Goal: Communication & Community: Share content

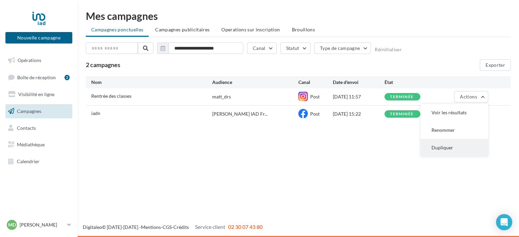
click at [433, 143] on button "Dupliquer" at bounding box center [454, 148] width 68 height 18
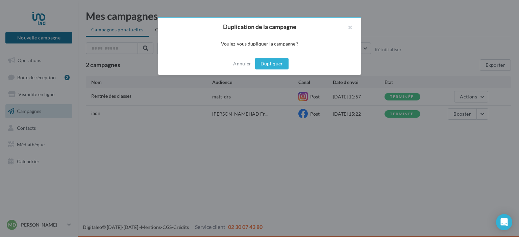
click at [281, 59] on button "Dupliquer" at bounding box center [271, 63] width 33 height 11
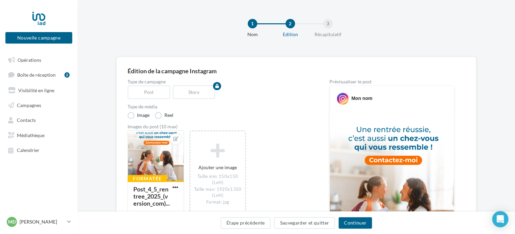
click at [256, 28] on div "1" at bounding box center [269, 23] width 43 height 9
click at [250, 220] on button "Étape précédente" at bounding box center [246, 222] width 50 height 11
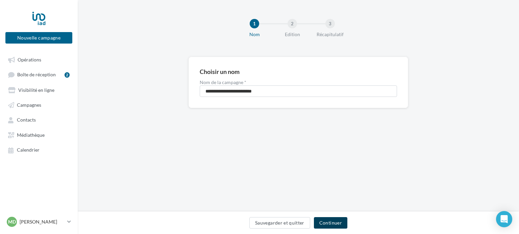
click at [331, 221] on button "Continuer" at bounding box center [330, 222] width 33 height 11
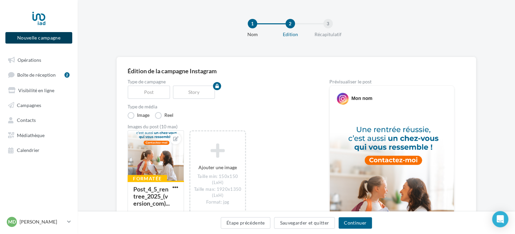
click at [53, 42] on button "Nouvelle campagne" at bounding box center [38, 37] width 67 height 11
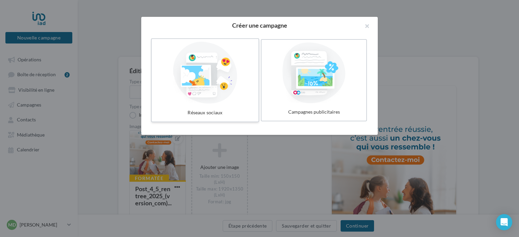
click at [214, 78] on div at bounding box center [204, 73] width 101 height 62
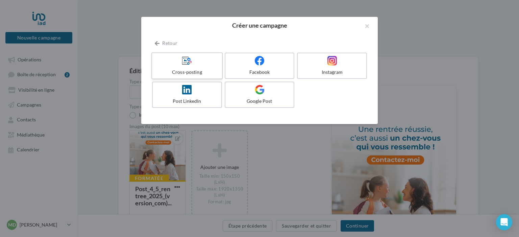
click at [211, 67] on label "Cross-posting" at bounding box center [186, 65] width 71 height 27
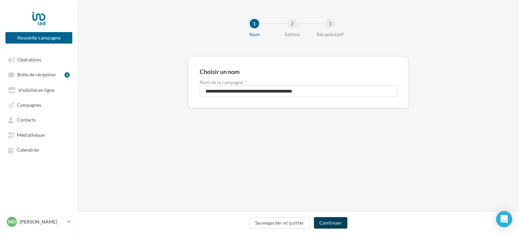
click at [328, 218] on button "Continuer" at bounding box center [330, 222] width 33 height 11
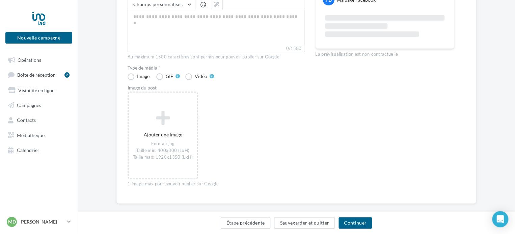
scroll to position [117, 0]
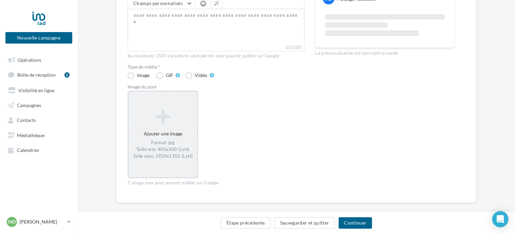
click at [169, 124] on icon at bounding box center [162, 117] width 63 height 16
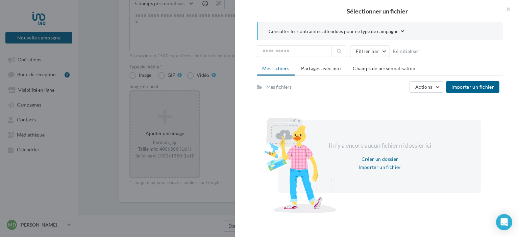
click at [375, 74] on ul "Mes fichiers Partagés avec moi Champs de personnalisation" at bounding box center [380, 69] width 246 height 14
click at [376, 71] on li "Champs de personnalisation" at bounding box center [383, 68] width 73 height 12
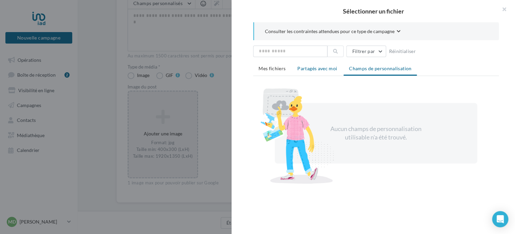
click at [324, 70] on span "Partagés avec moi" at bounding box center [318, 69] width 40 height 6
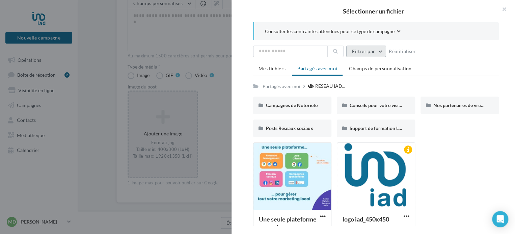
click at [375, 50] on button "Filtrer par" at bounding box center [366, 51] width 40 height 11
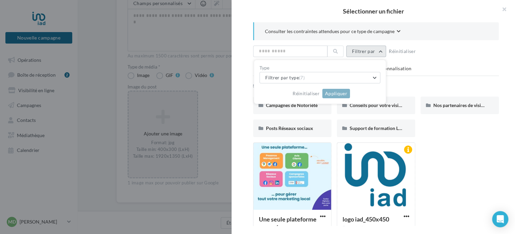
scroll to position [18, 0]
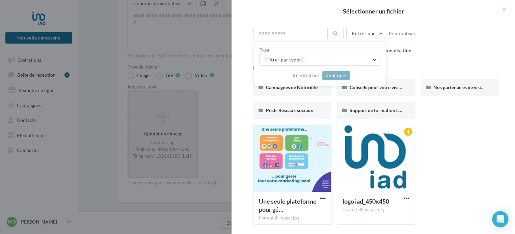
click at [458, 113] on div "Campagnes de Notoriété Campagnes de Notoriété Conseils pour votre visibilité lo…" at bounding box center [378, 102] width 251 height 46
click at [407, 54] on li "Champs de personnalisation" at bounding box center [380, 51] width 73 height 12
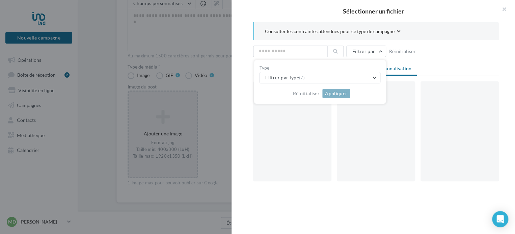
scroll to position [0, 0]
click at [508, 5] on button "button" at bounding box center [501, 10] width 27 height 20
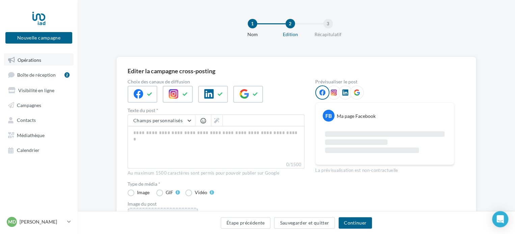
click at [48, 60] on link "Opérations" at bounding box center [39, 59] width 70 height 12
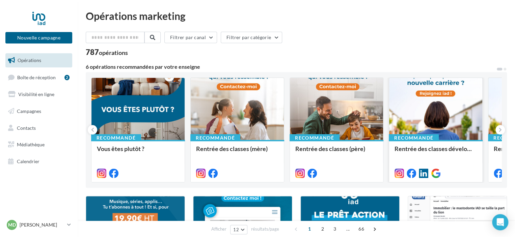
click at [427, 122] on div at bounding box center [435, 109] width 93 height 63
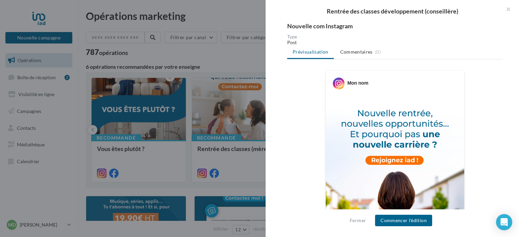
scroll to position [91, 0]
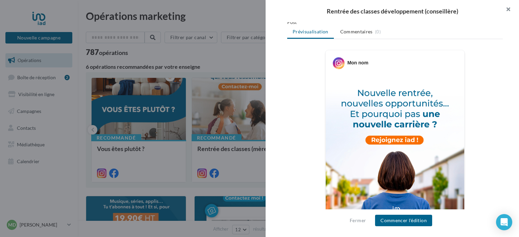
click at [508, 7] on button "button" at bounding box center [505, 10] width 27 height 20
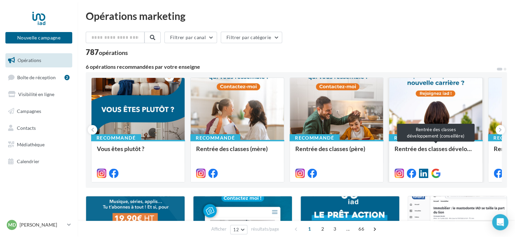
click at [413, 158] on div "Rentrée des classes développement (conseillère)" at bounding box center [436, 153] width 82 height 14
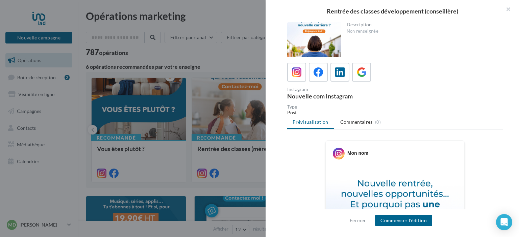
click at [322, 82] on div "Instagram Nouvelle com Instagram" at bounding box center [394, 81] width 215 height 36
click at [321, 80] on label at bounding box center [317, 71] width 19 height 19
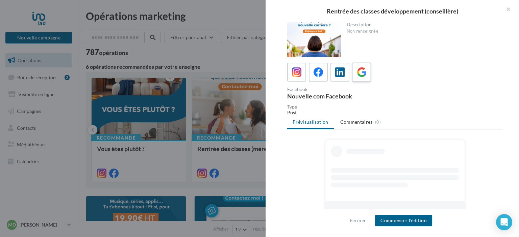
click at [353, 75] on label at bounding box center [361, 71] width 19 height 19
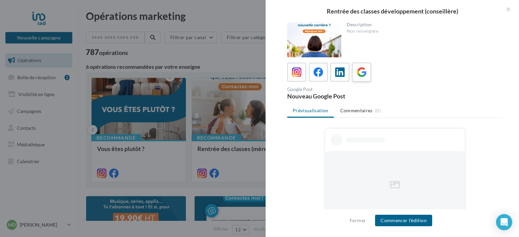
click at [363, 74] on icon at bounding box center [362, 73] width 10 height 10
click at [292, 73] on icon at bounding box center [297, 73] width 10 height 10
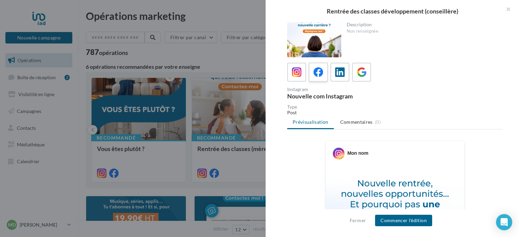
click at [323, 74] on div at bounding box center [318, 72] width 12 height 12
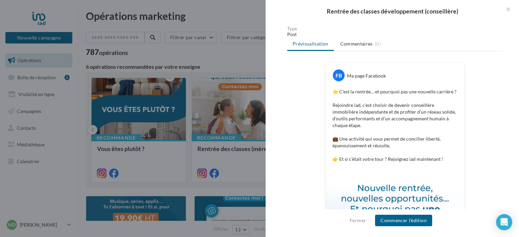
scroll to position [0, 0]
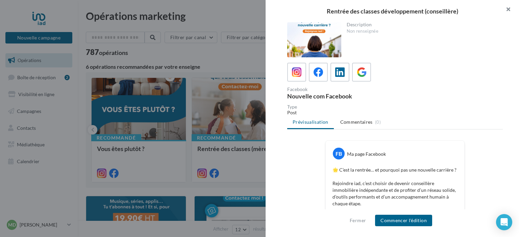
click at [510, 6] on button "button" at bounding box center [505, 10] width 27 height 20
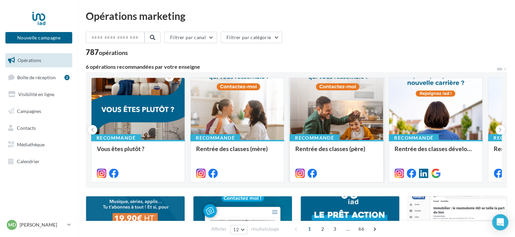
click at [339, 115] on div at bounding box center [336, 109] width 93 height 63
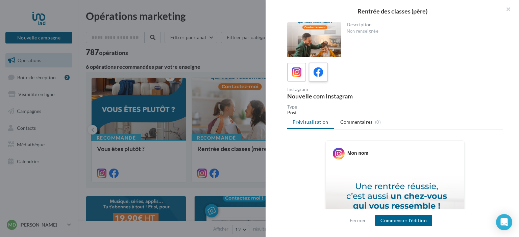
click at [327, 75] on label at bounding box center [317, 71] width 19 height 19
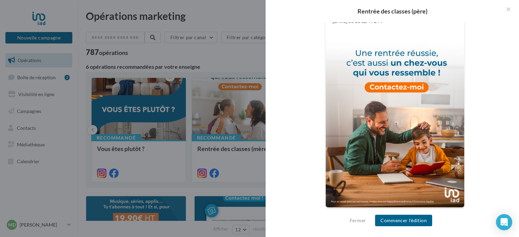
scroll to position [223, 0]
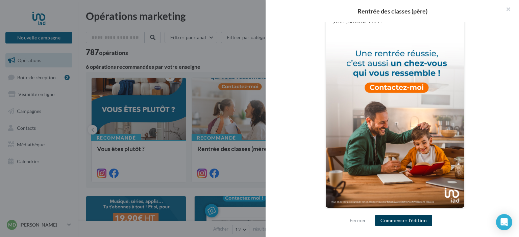
click at [399, 217] on button "Commencer l'édition" at bounding box center [403, 220] width 57 height 11
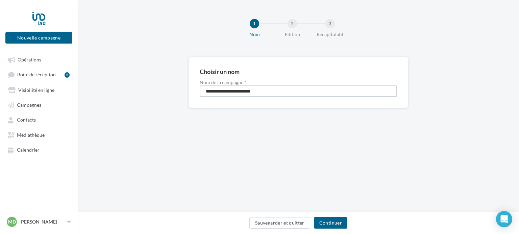
click at [266, 94] on input "**********" at bounding box center [298, 90] width 197 height 11
type input "**********"
click at [334, 229] on div "Sauvegarder et quitter Continuer" at bounding box center [298, 224] width 430 height 14
click at [336, 222] on button "Continuer" at bounding box center [330, 222] width 33 height 11
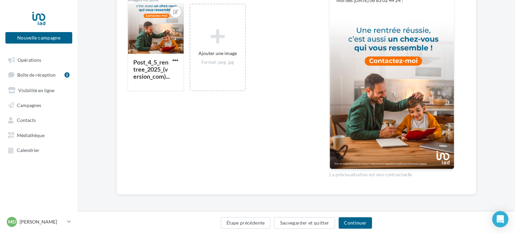
scroll to position [189, 0]
click at [356, 224] on button "Continuer" at bounding box center [355, 222] width 33 height 11
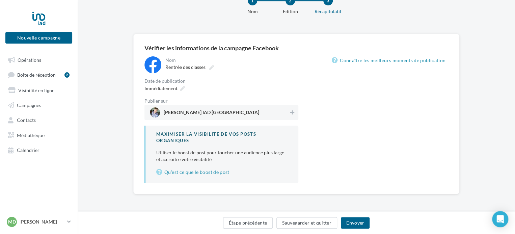
scroll to position [23, 0]
click at [294, 96] on div "**********" at bounding box center [222, 120] width 154 height 127
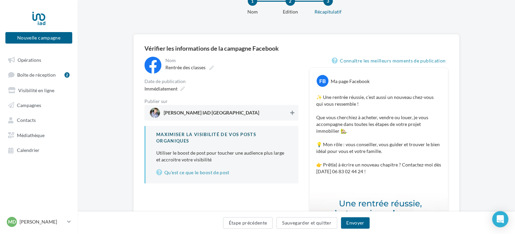
click at [290, 113] on button at bounding box center [292, 113] width 7 height 8
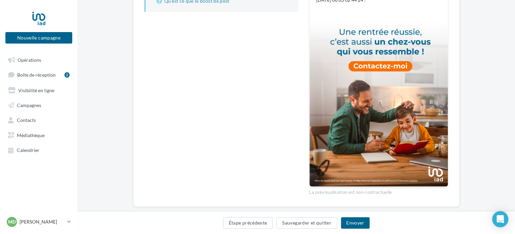
scroll to position [206, 0]
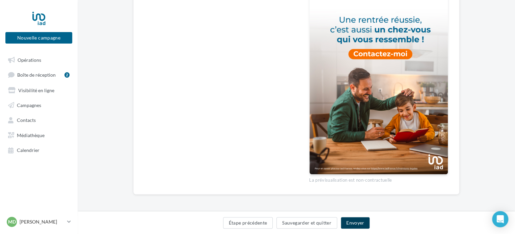
click at [352, 221] on button "Envoyer" at bounding box center [355, 222] width 29 height 11
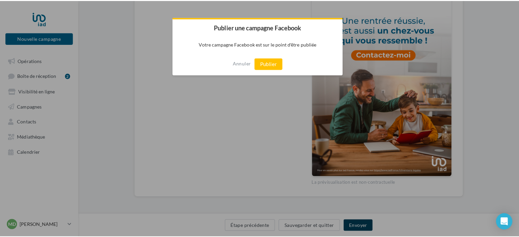
scroll to position [203, 0]
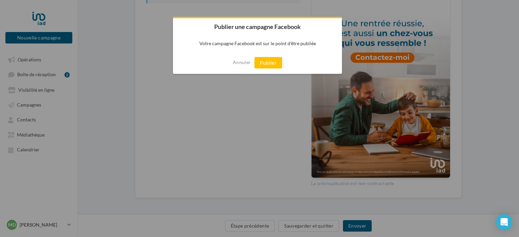
click at [266, 70] on div "Annuler Publier" at bounding box center [257, 63] width 169 height 22
click at [269, 65] on button "Publier" at bounding box center [268, 62] width 28 height 11
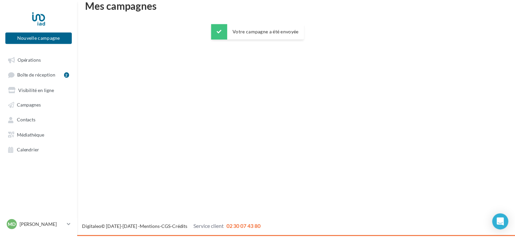
scroll to position [11, 0]
